Goal: Information Seeking & Learning: Learn about a topic

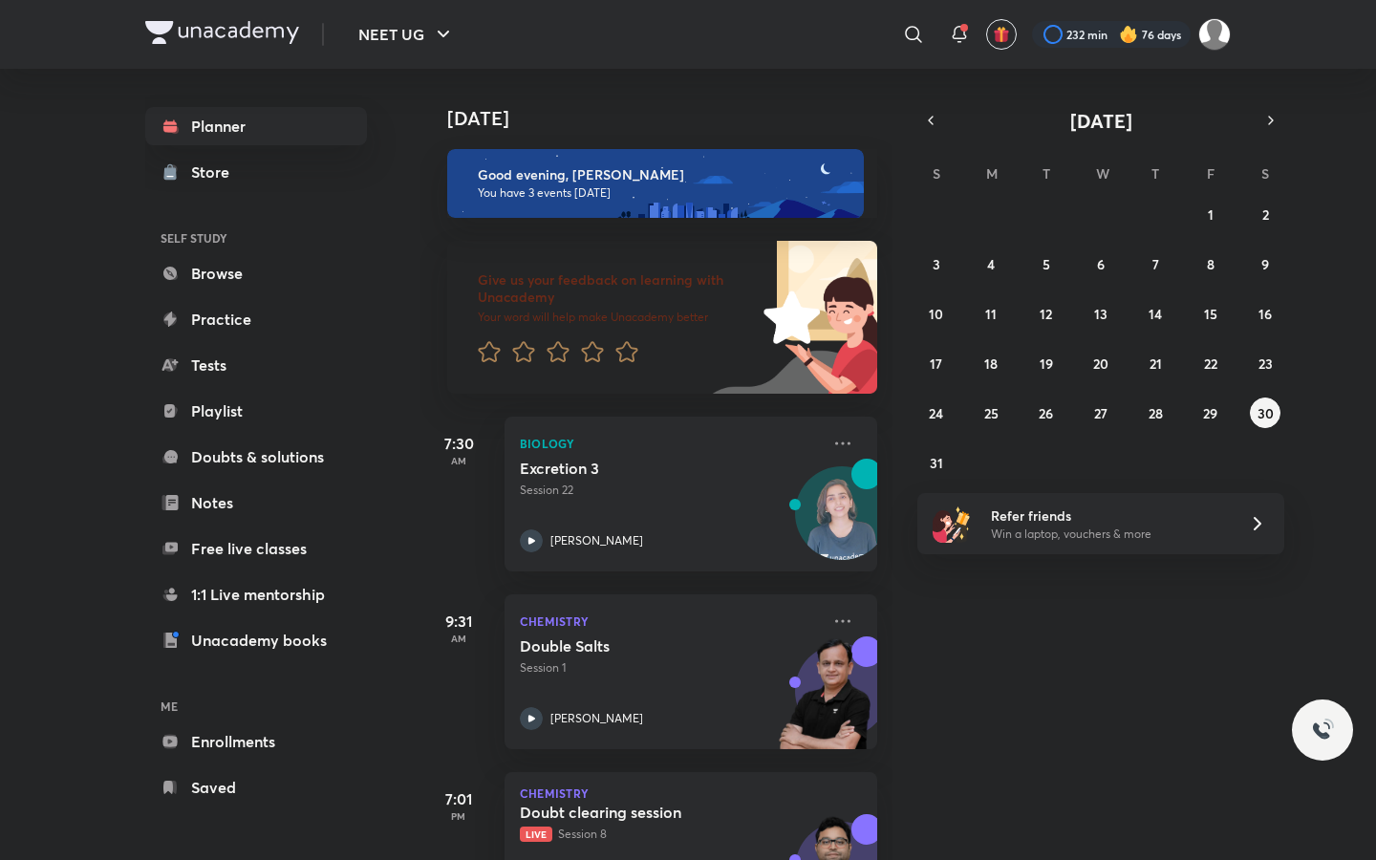
scroll to position [97, 0]
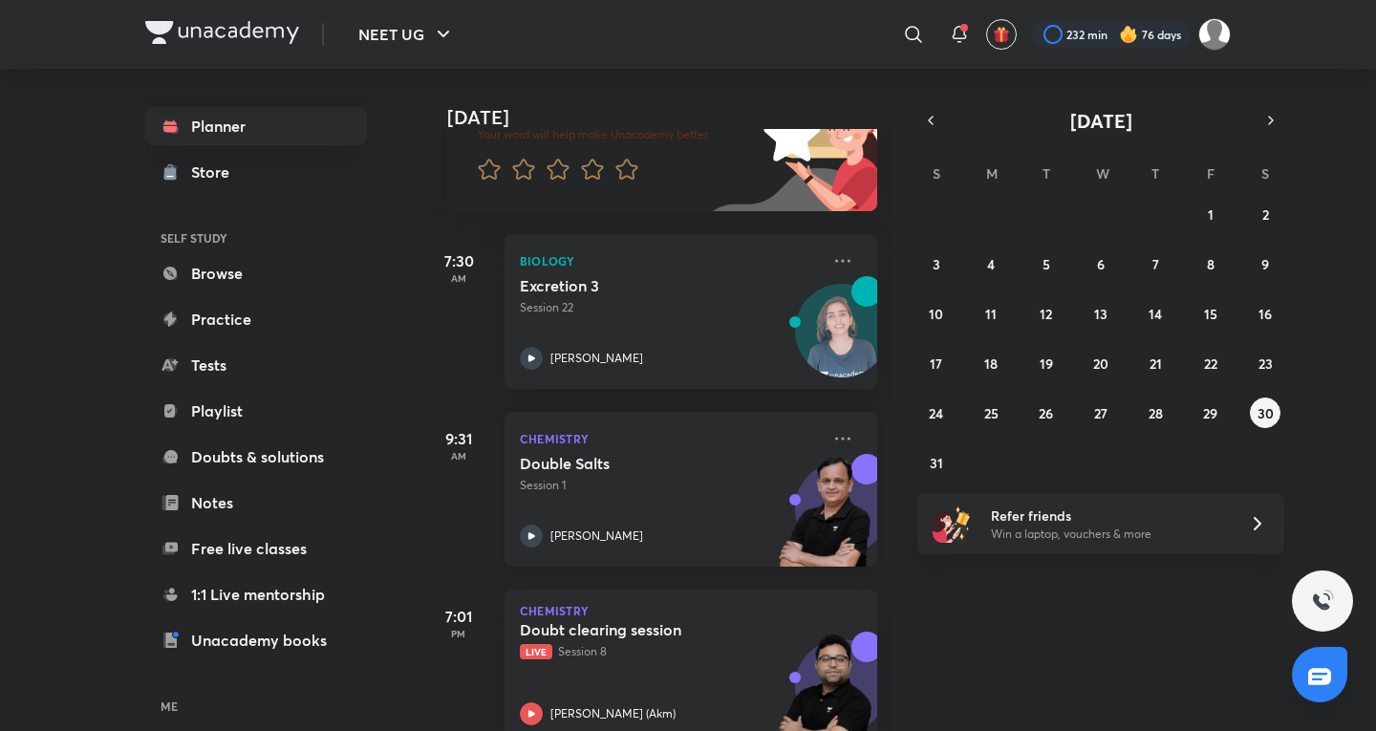
scroll to position [226, 0]
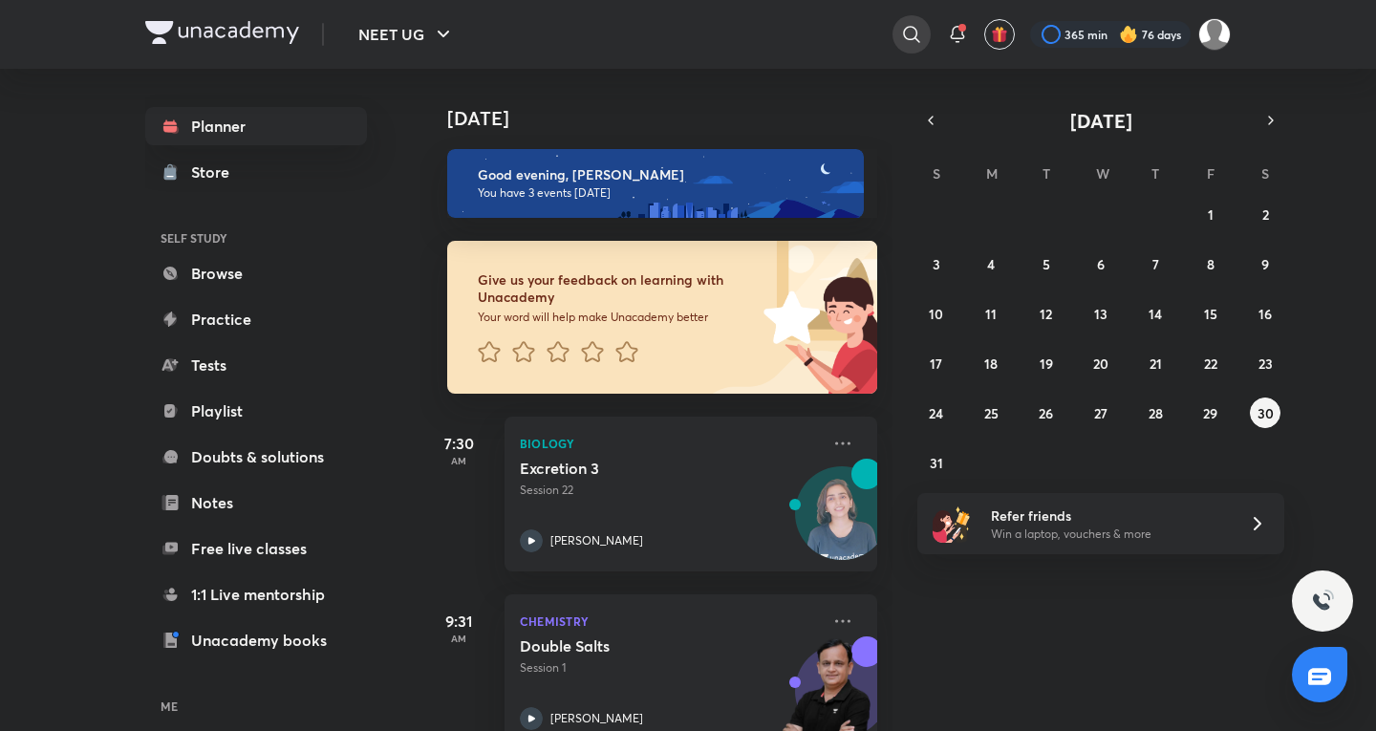
click at [898, 31] on div at bounding box center [912, 34] width 38 height 38
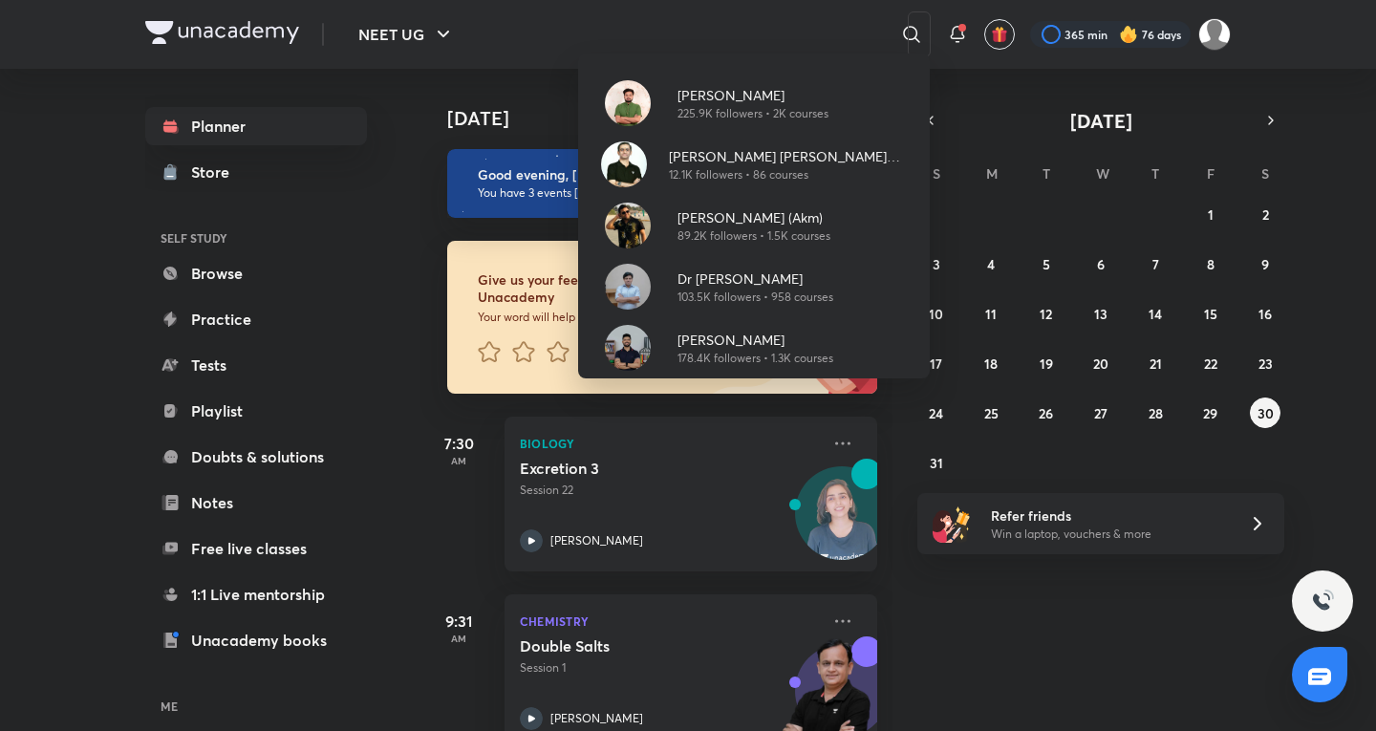
click at [1094, 35] on div "Pranav Pundarik 225.9K followers • 2K courses Ajit Chandra Divedi (ACiD Sir) 12…" at bounding box center [688, 365] width 1376 height 731
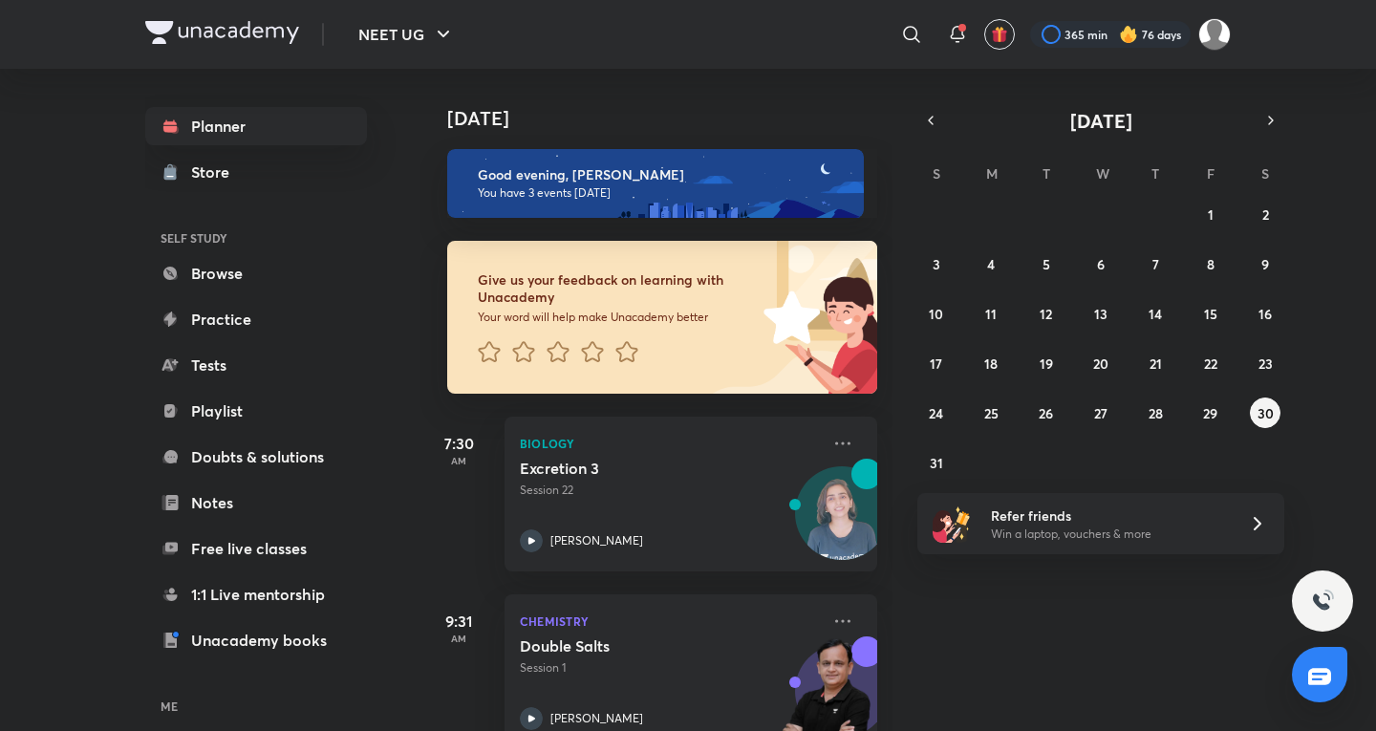
click at [1094, 35] on div at bounding box center [1110, 34] width 161 height 27
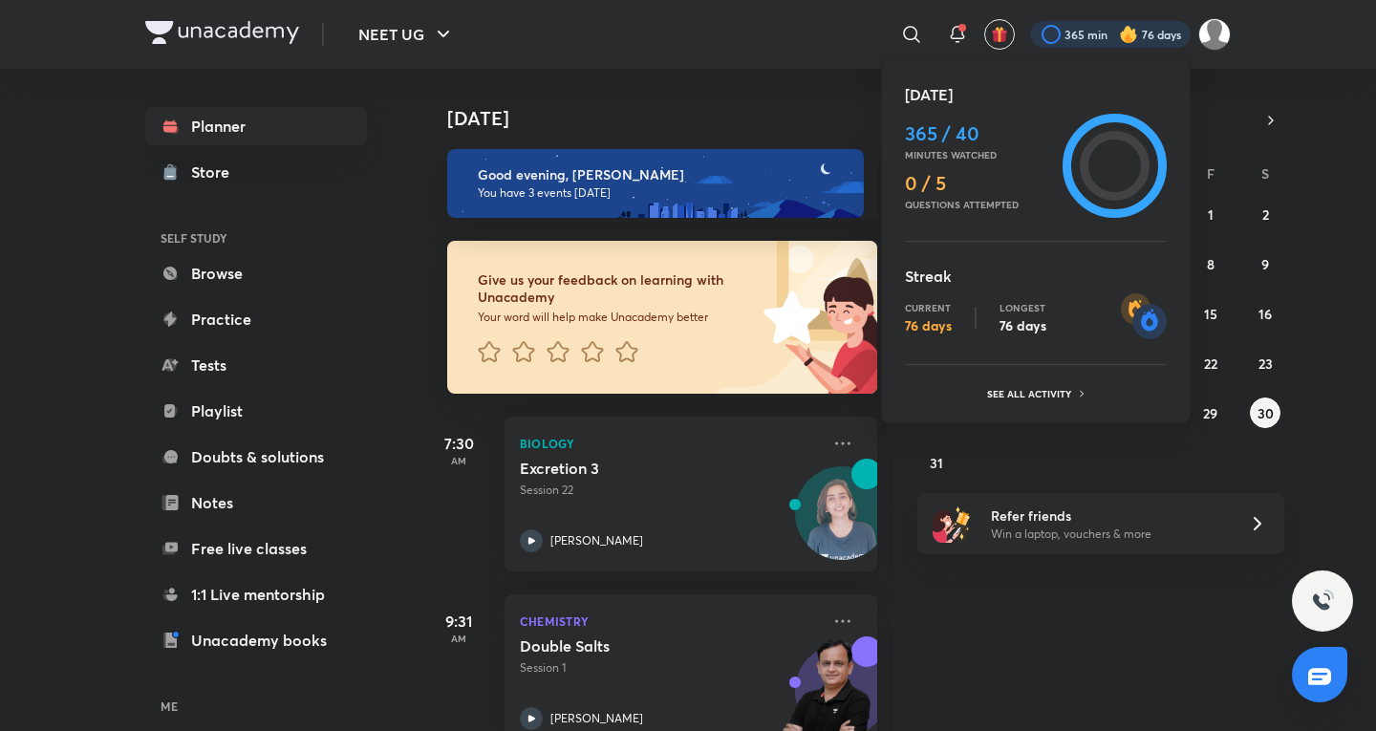
click at [722, 89] on div at bounding box center [688, 365] width 1376 height 731
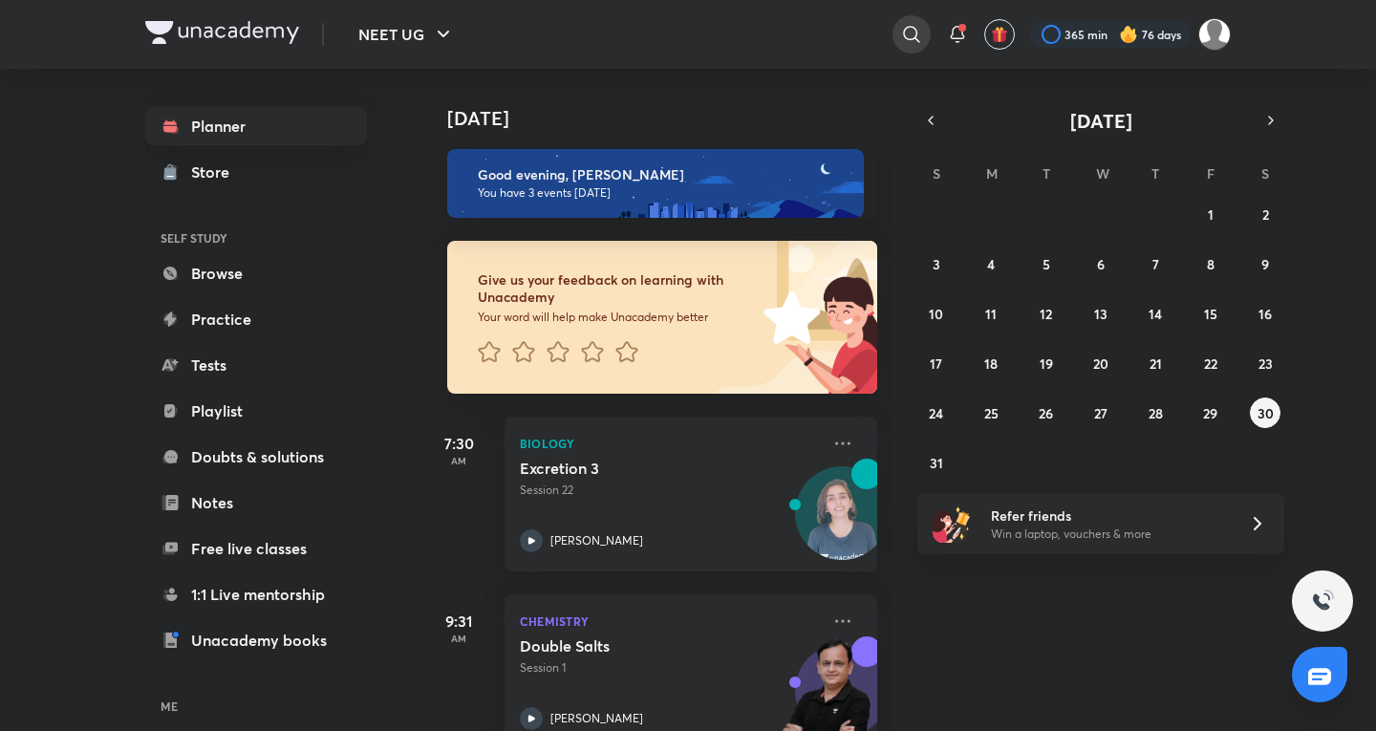
click at [908, 34] on icon at bounding box center [911, 34] width 23 height 23
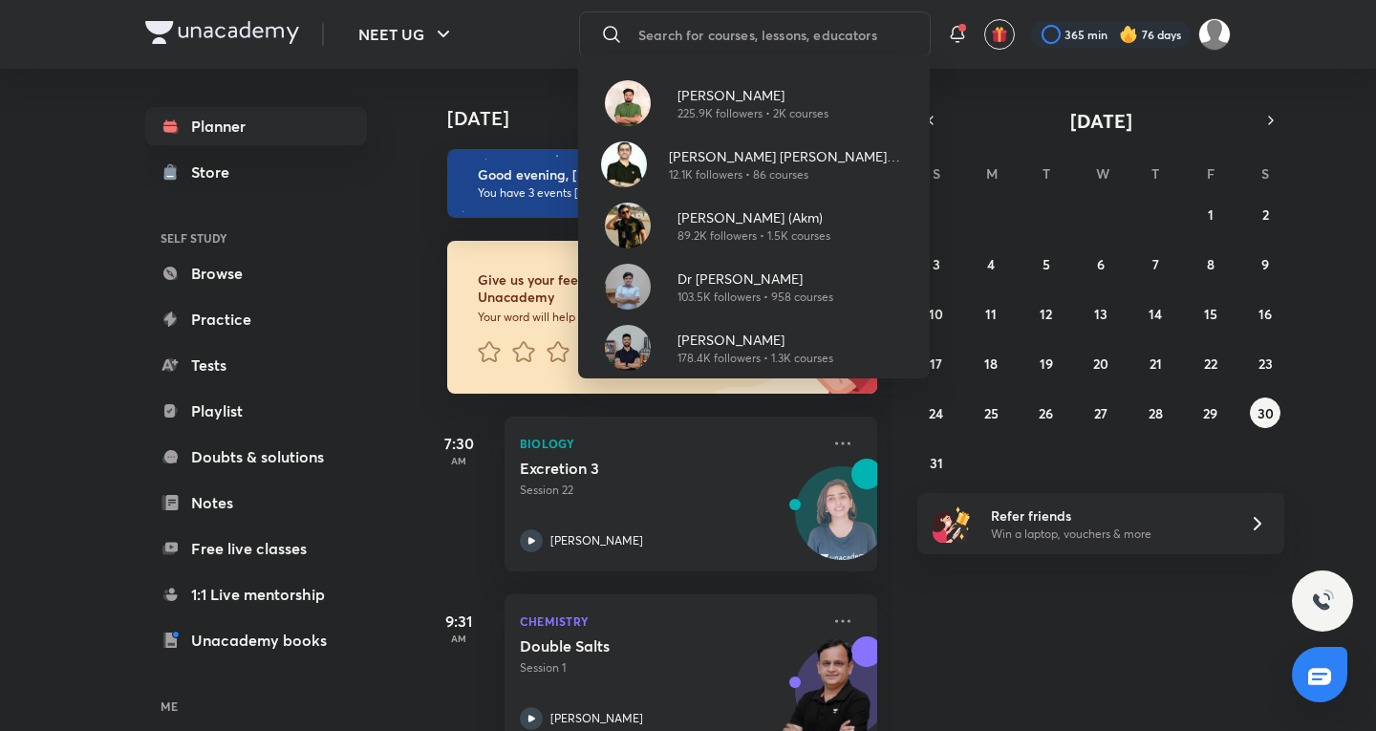
click at [994, 616] on div "Pranav Pundarik 225.9K followers • 2K courses Ajit Chandra Divedi (ACiD Sir) 12…" at bounding box center [688, 365] width 1376 height 731
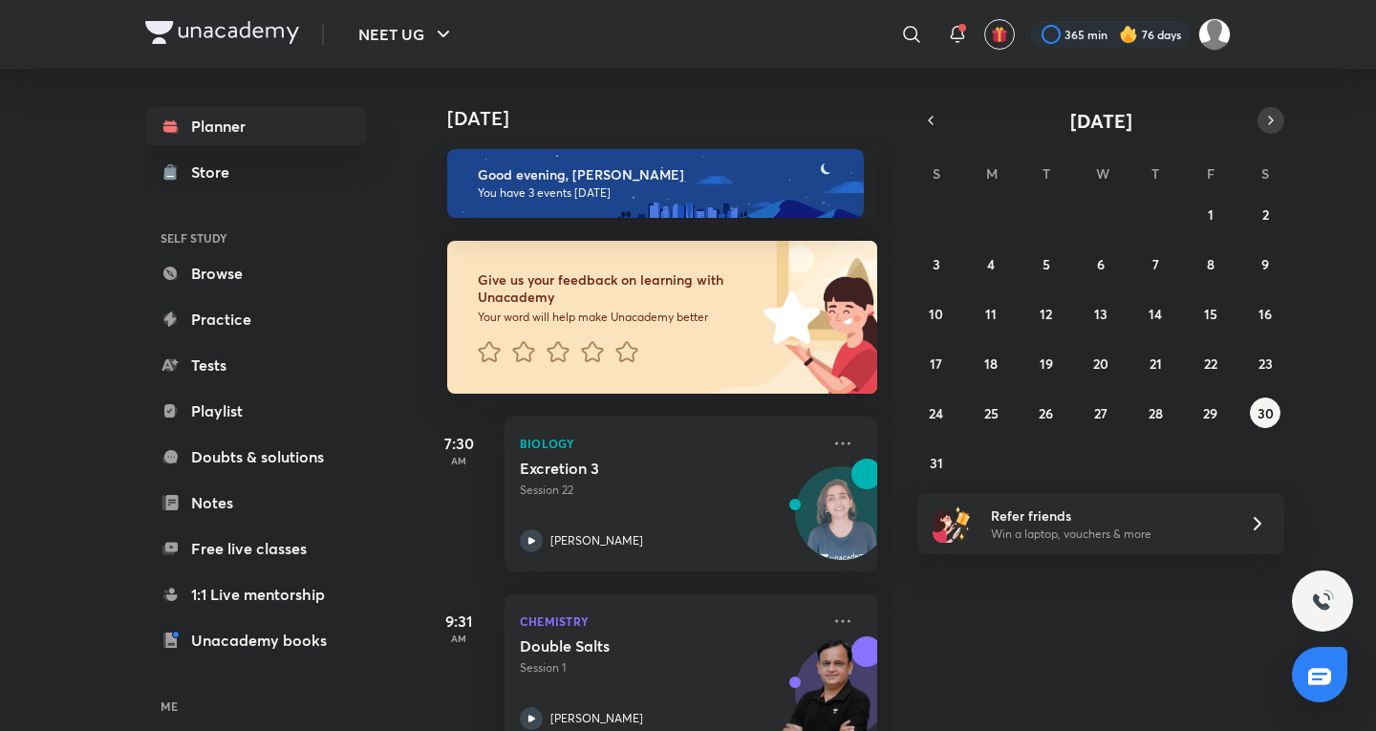
click at [1267, 119] on icon "button" at bounding box center [1270, 120] width 15 height 17
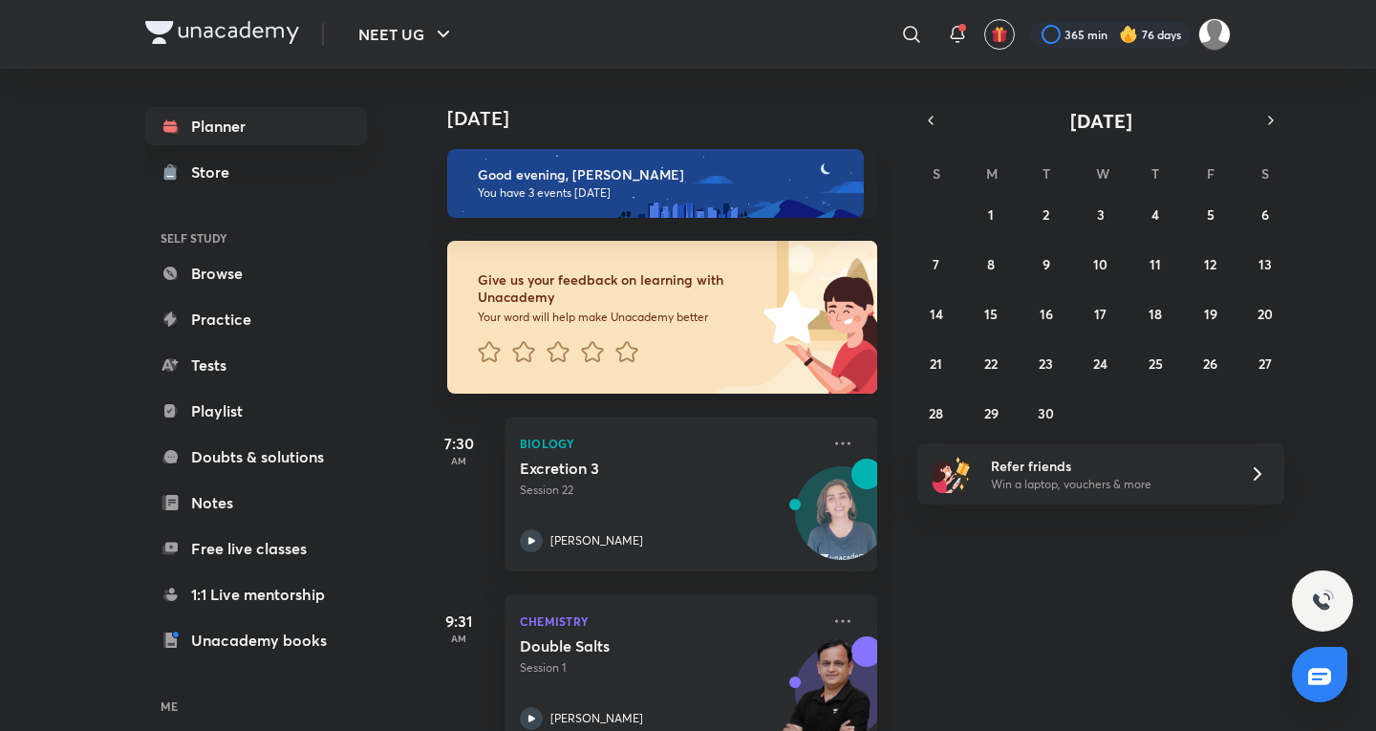
click at [938, 133] on div "September 2025" at bounding box center [1100, 120] width 367 height 27
click at [932, 129] on button "button" at bounding box center [930, 120] width 27 height 27
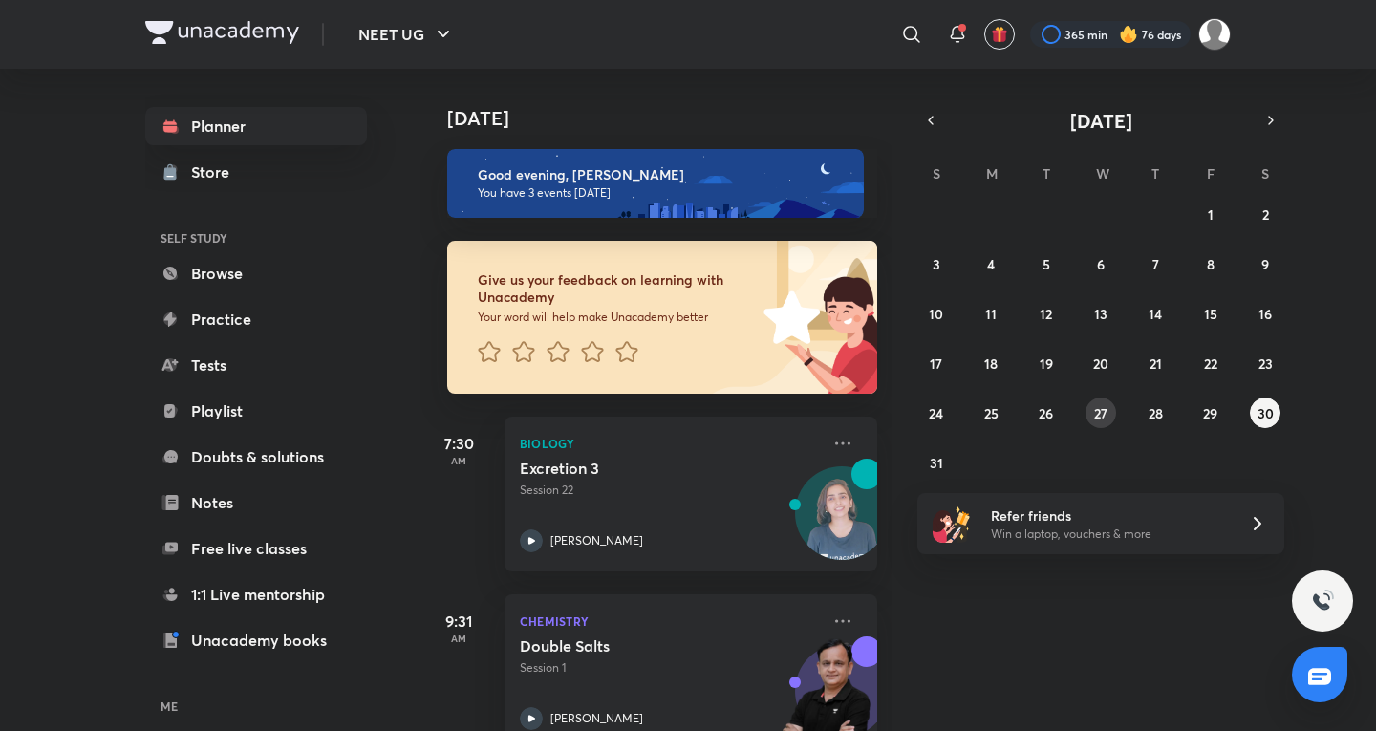
click at [1094, 410] on abbr "27" at bounding box center [1100, 413] width 13 height 18
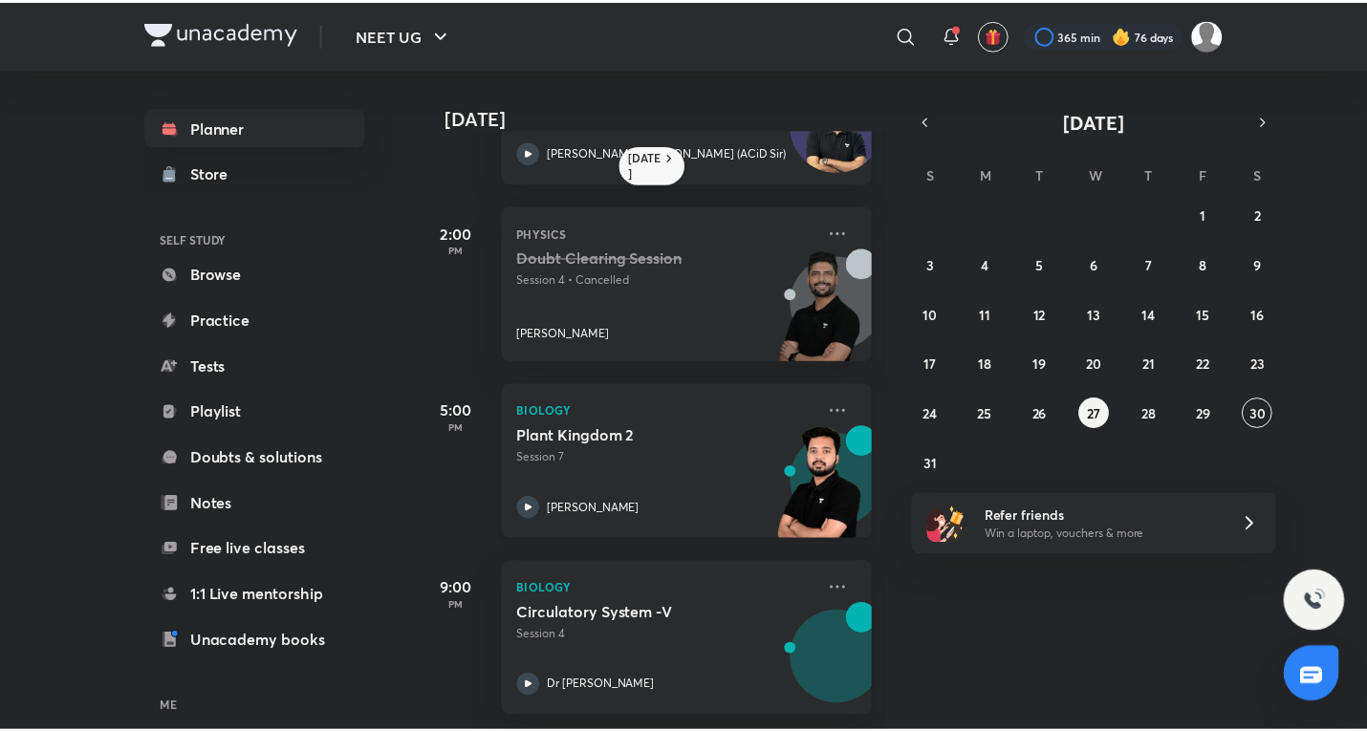
scroll to position [317, 0]
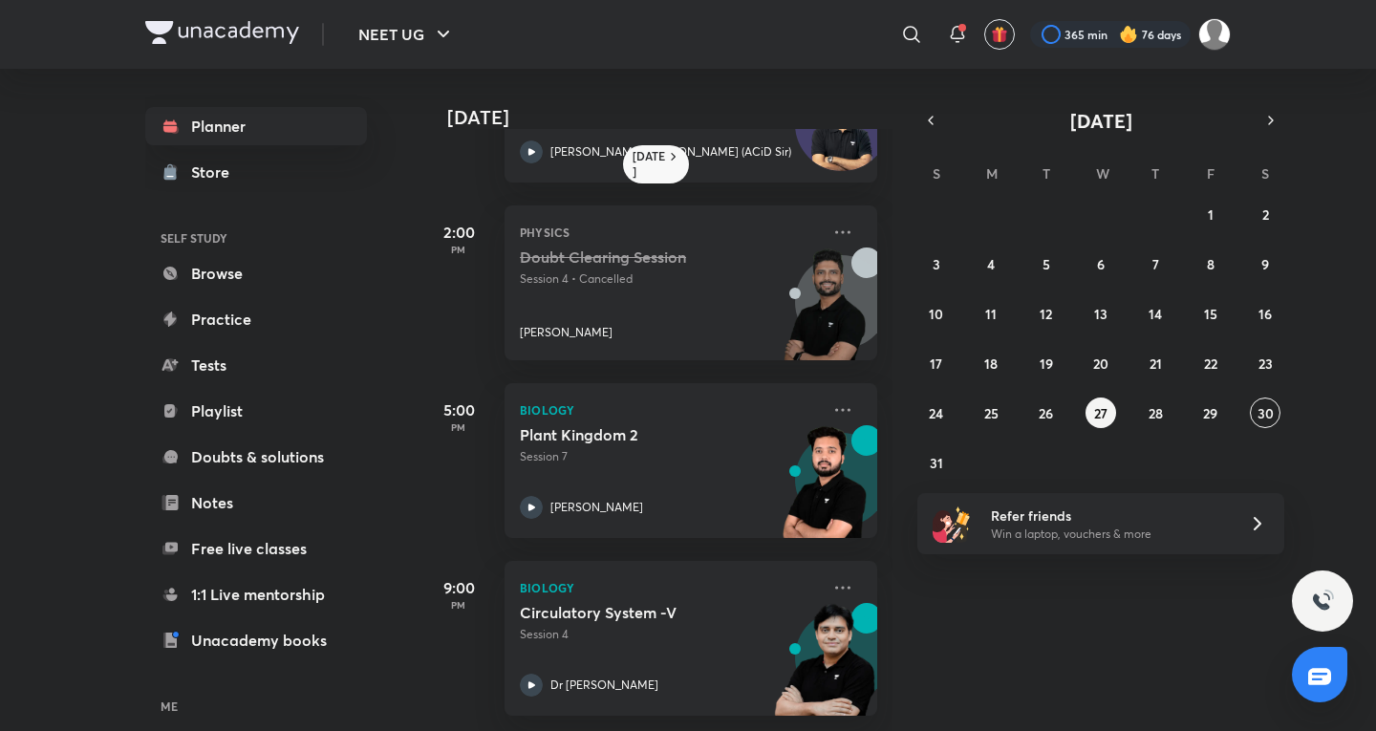
click at [1063, 424] on div "27 28 29 30 31 1 2 3 4 5 6 7 8 9 10 11 12 13 14 15 16 17 18 19 20 21 22 23 24 2…" at bounding box center [1100, 338] width 367 height 279
click at [1050, 424] on button "26" at bounding box center [1046, 413] width 31 height 31
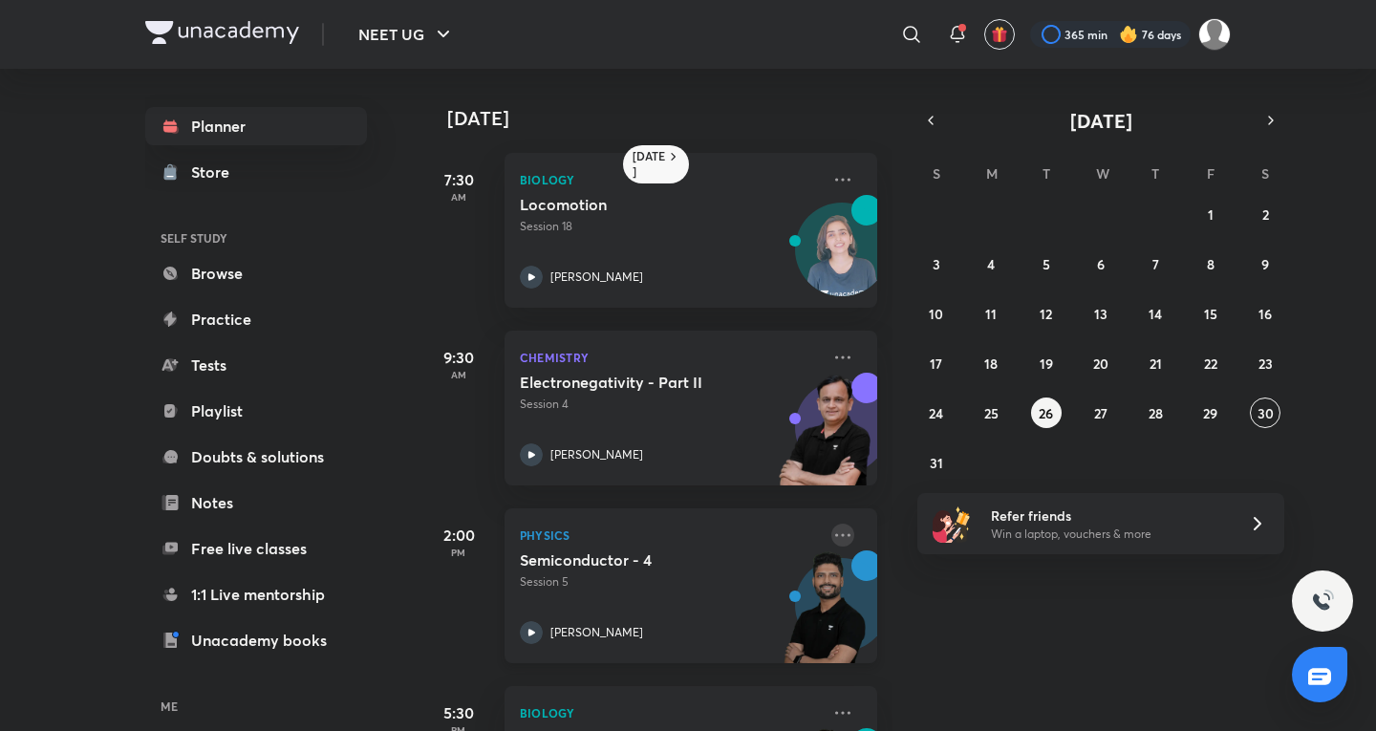
click at [831, 535] on icon at bounding box center [842, 535] width 23 height 23
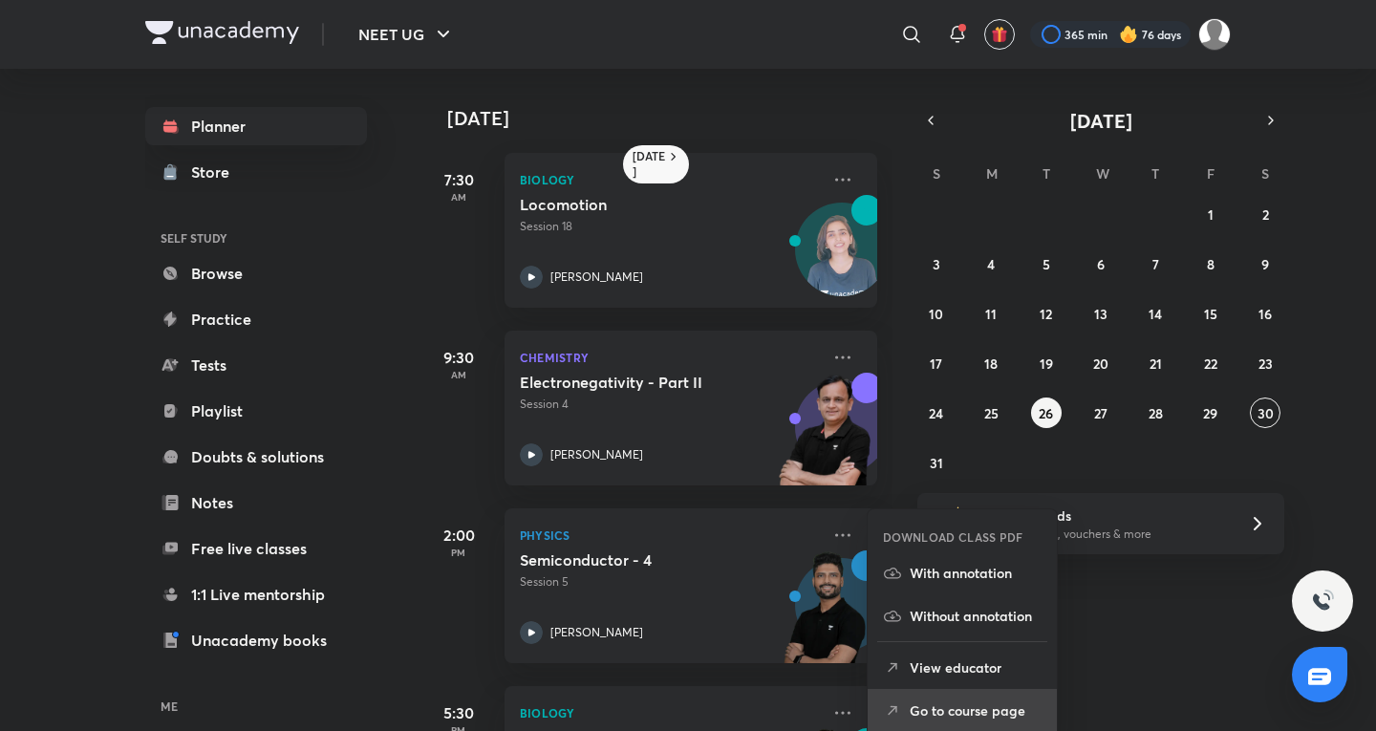
click at [948, 708] on p "Go to course page" at bounding box center [976, 711] width 132 height 20
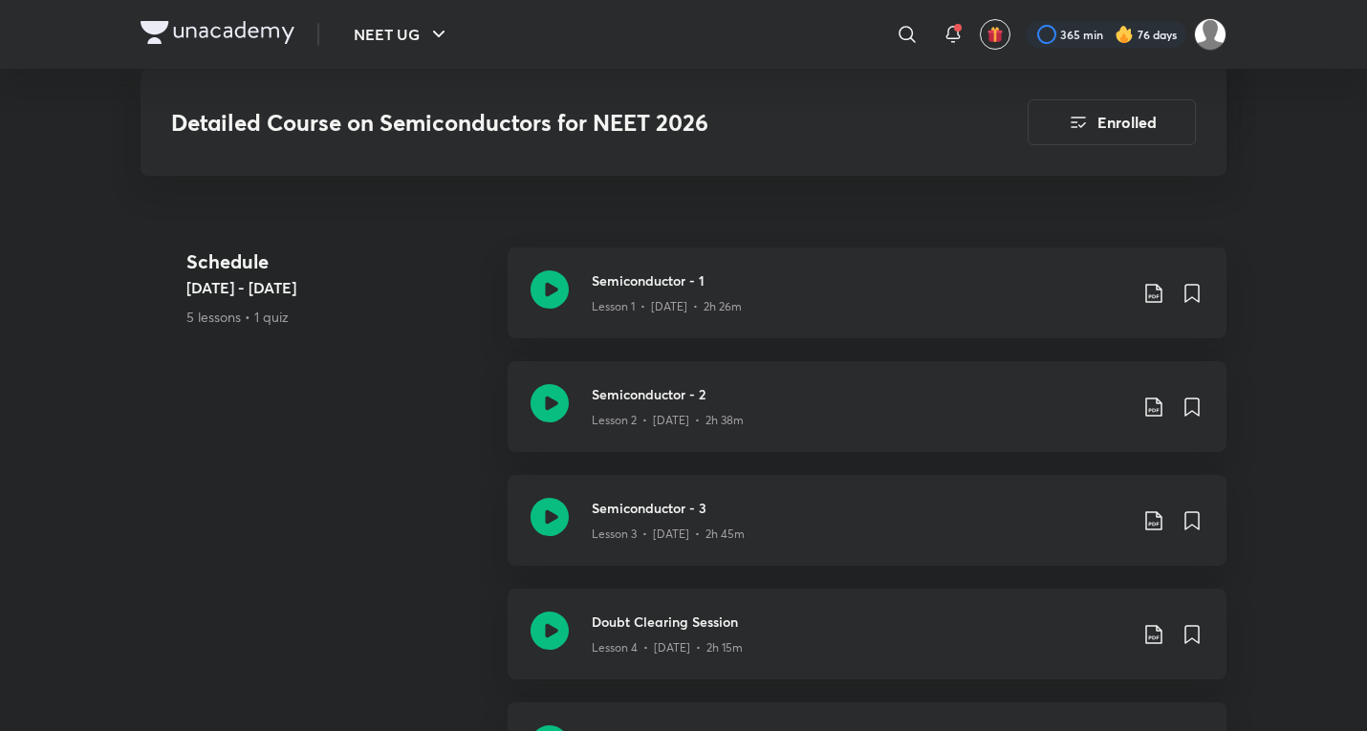
scroll to position [1369, 0]
